Goal: Task Accomplishment & Management: Use online tool/utility

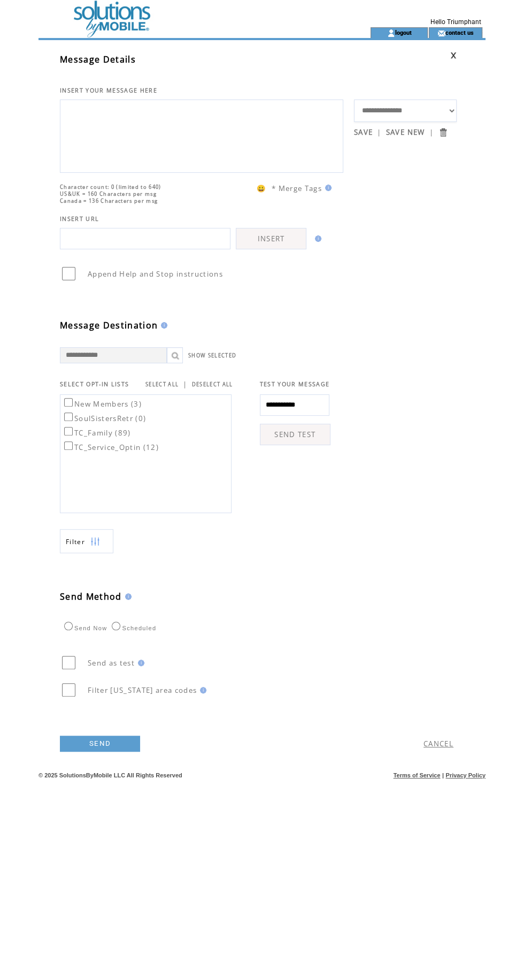
click at [237, 136] on textarea at bounding box center [202, 135] width 272 height 64
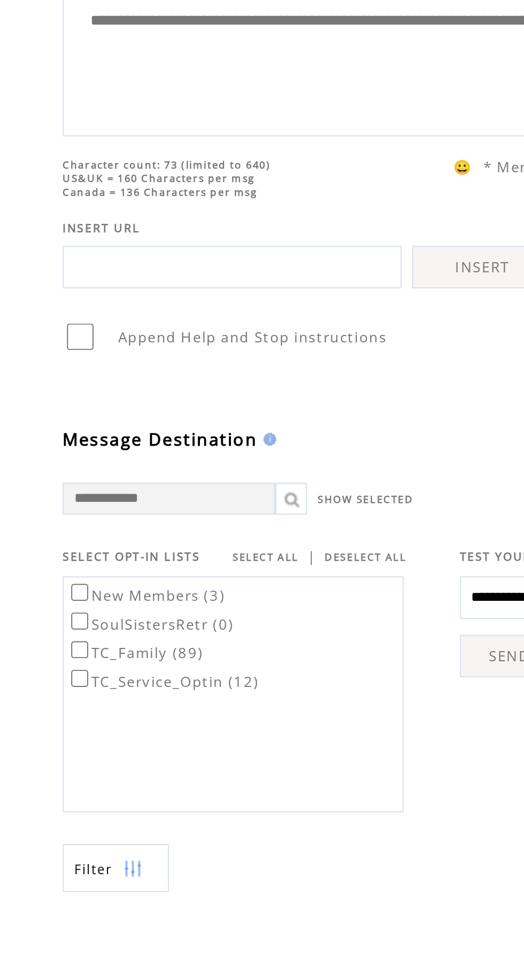
type textarea "**********"
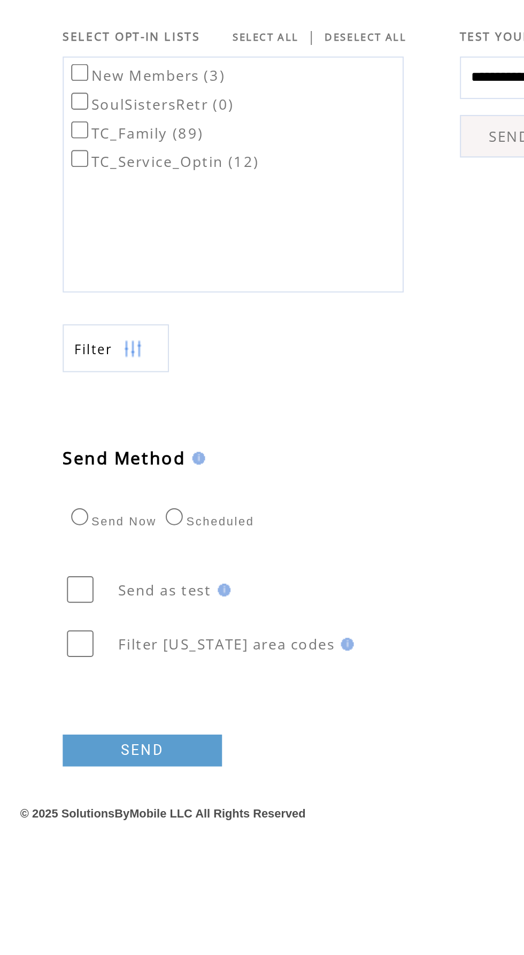
click at [122, 752] on link "SEND" at bounding box center [100, 744] width 80 height 16
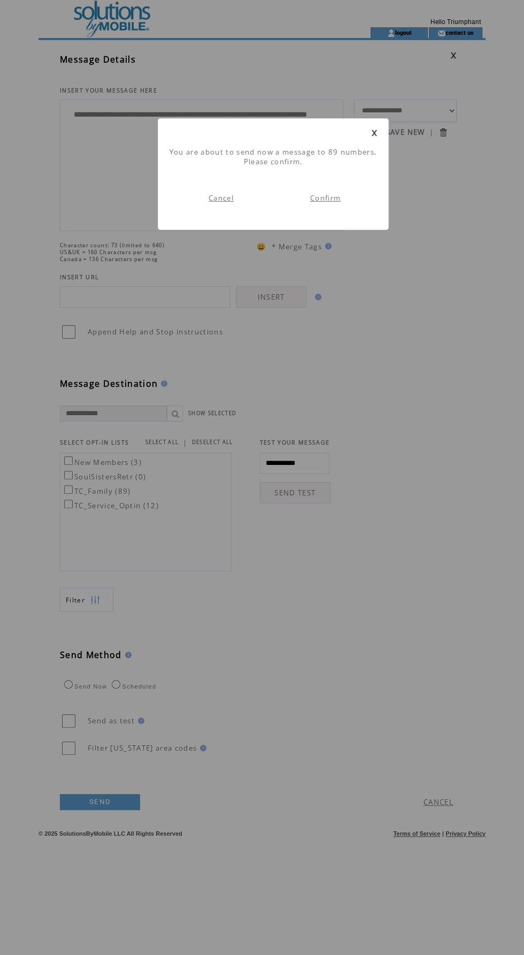
click at [334, 197] on link "Confirm" at bounding box center [325, 198] width 30 height 10
